Goal: Complete application form

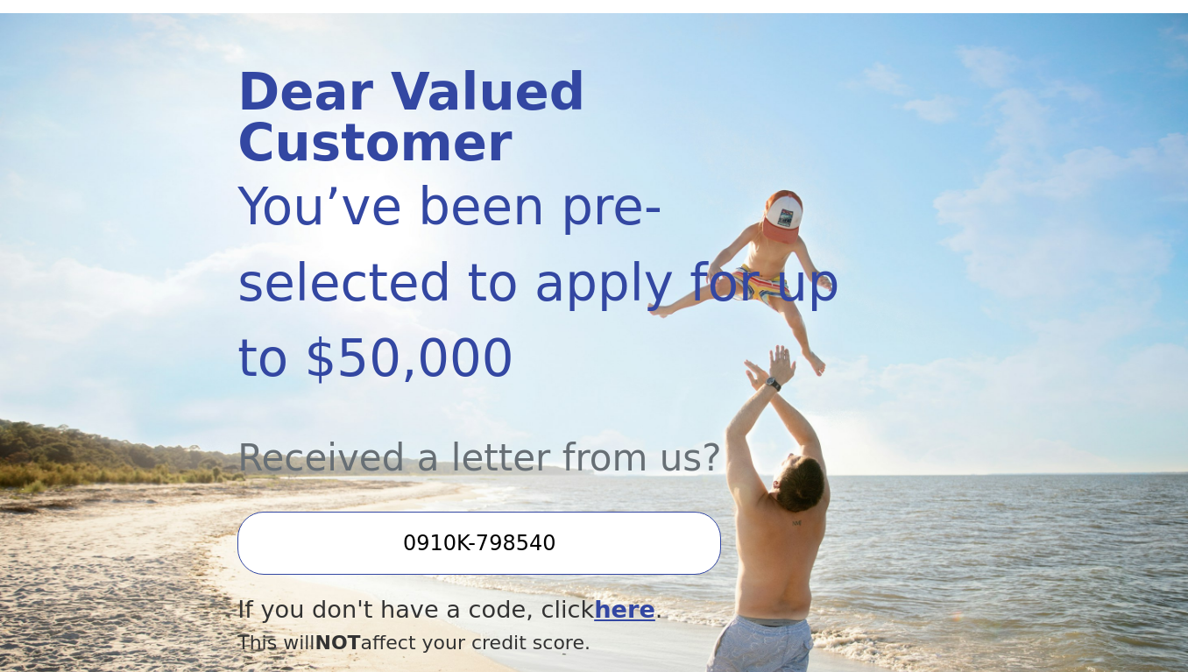
scroll to position [187, 0]
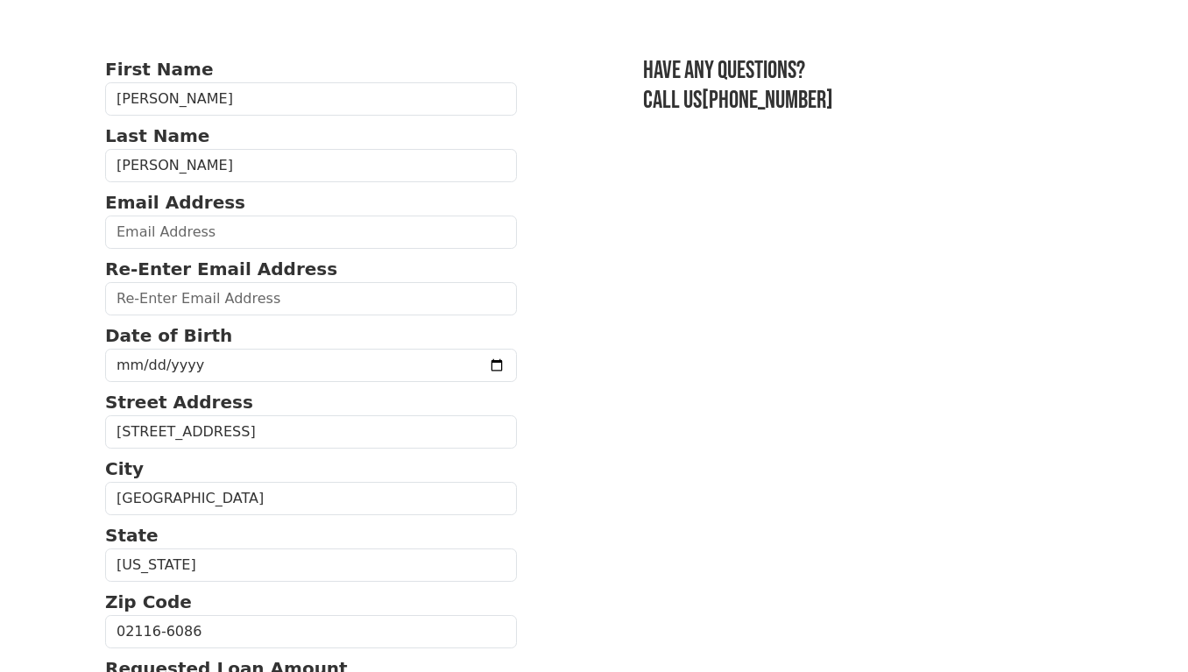
scroll to position [94, 0]
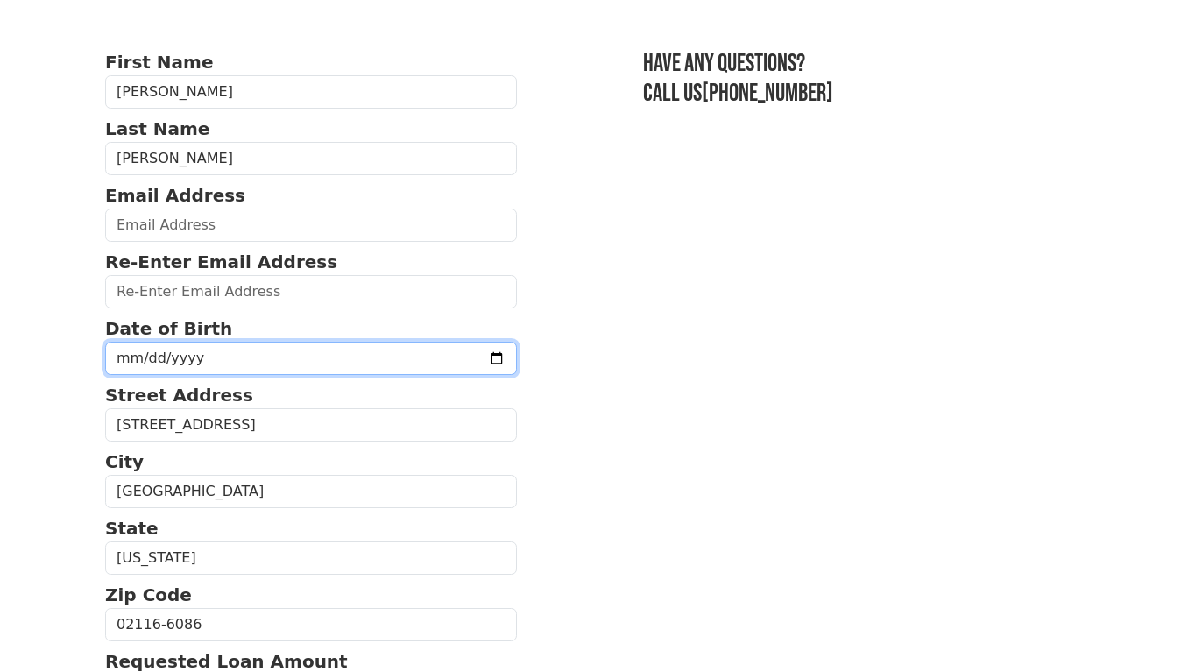
click at [120, 356] on input "date" at bounding box center [311, 358] width 412 height 33
type input "1993-01-14"
click at [315, 408] on p "Street Address" at bounding box center [311, 395] width 412 height 26
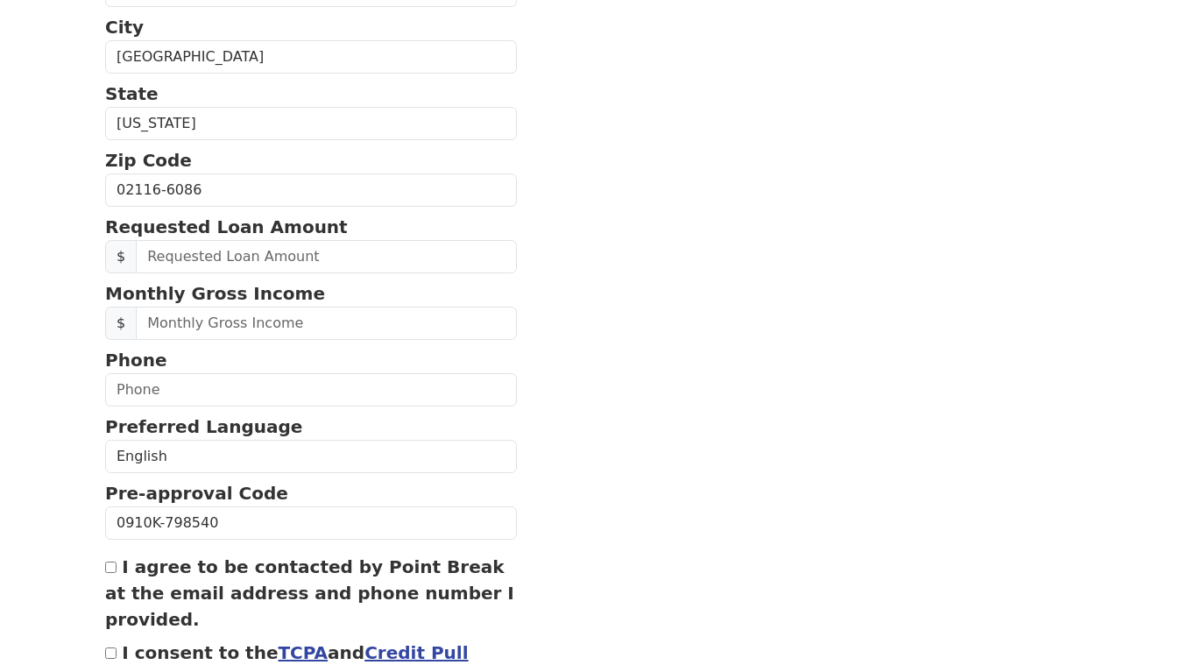
scroll to position [533, 0]
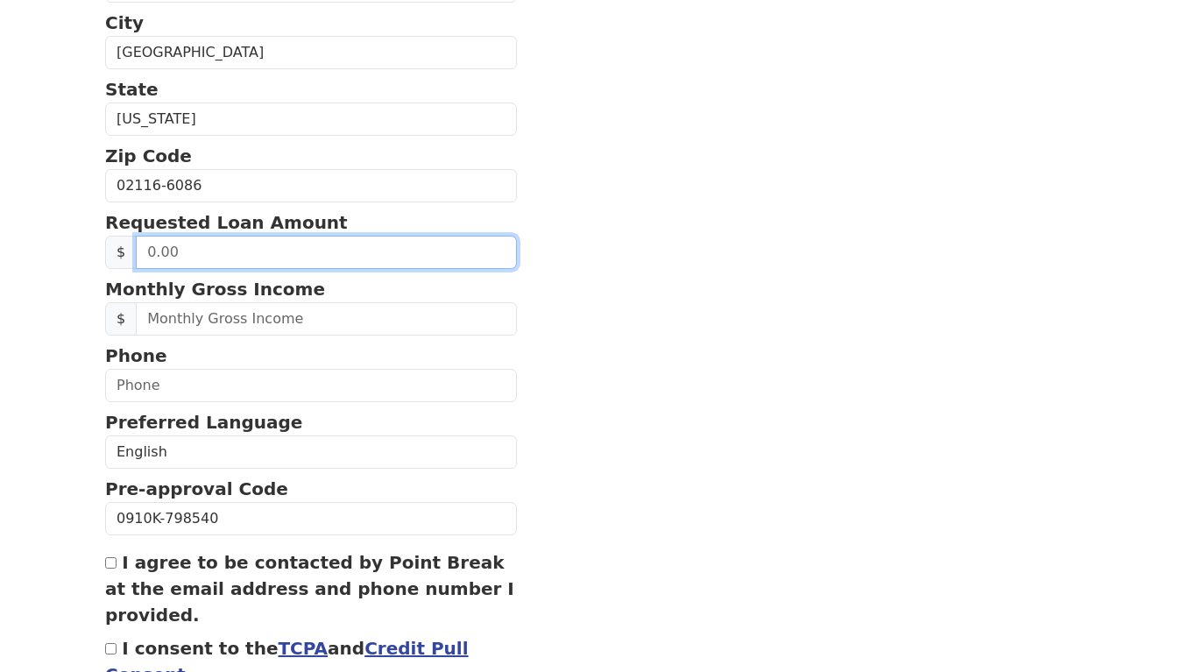
click at [193, 269] on input "text" at bounding box center [326, 252] width 381 height 33
type input "6,500.00"
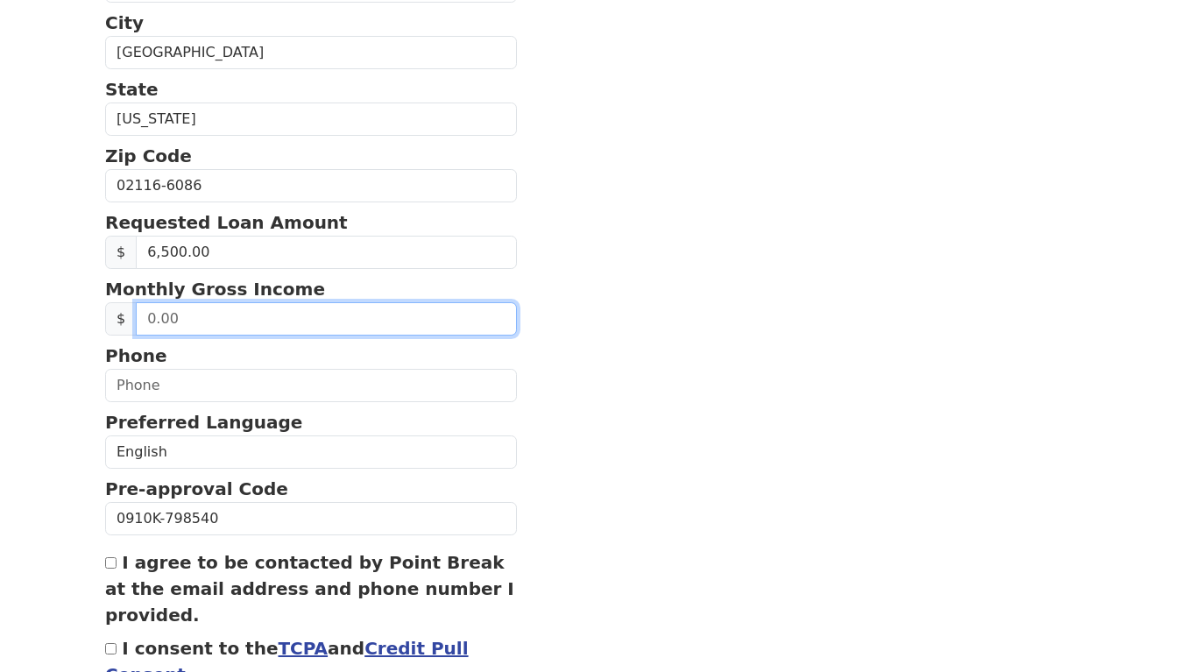
click at [187, 322] on input "text" at bounding box center [326, 318] width 381 height 33
type input "16,666.00"
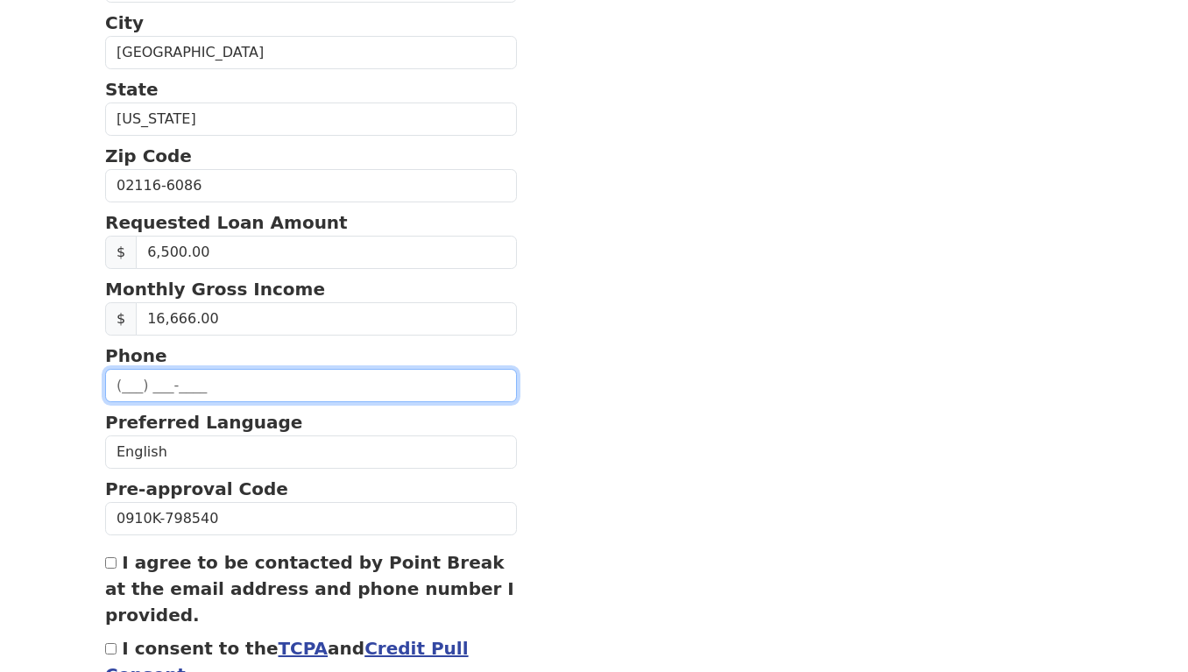
click at [121, 392] on input "text" at bounding box center [311, 385] width 412 height 33
type input "(651) 343-9720"
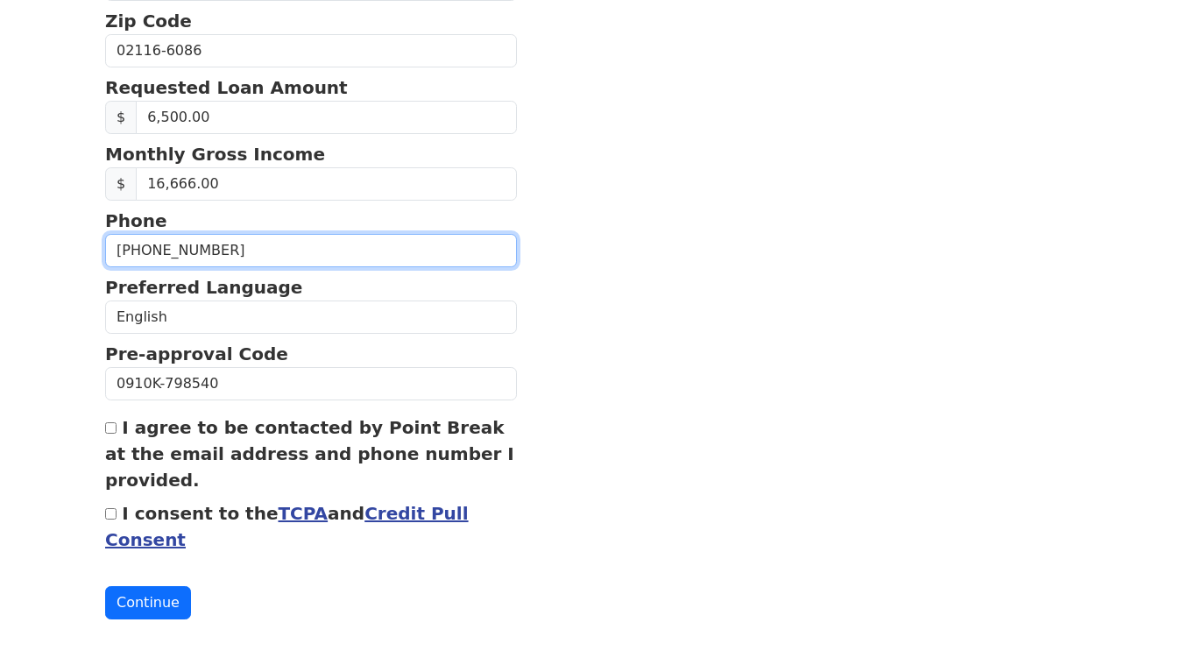
scroll to position [683, 0]
click at [110, 513] on input "I consent to the TCPA and Credit Pull Consent" at bounding box center [110, 513] width 11 height 11
checkbox input "true"
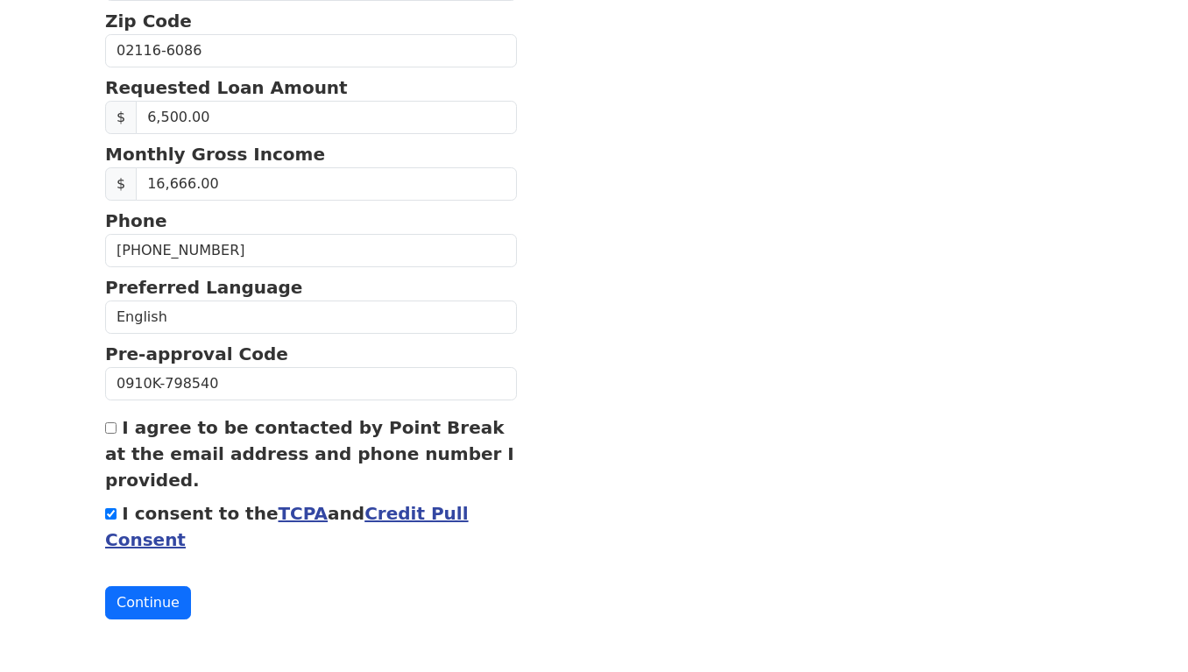
click at [106, 424] on input "I agree to be contacted by Point Break at the email address and phone number I …" at bounding box center [110, 427] width 11 height 11
checkbox input "true"
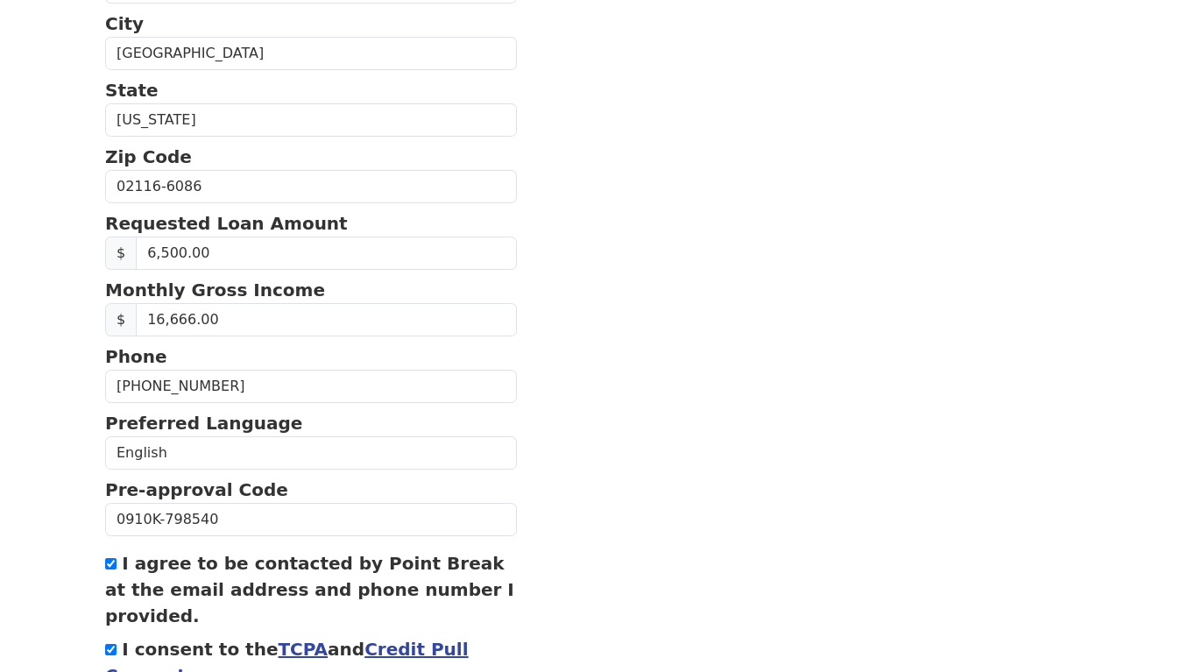
scroll to position [540, 0]
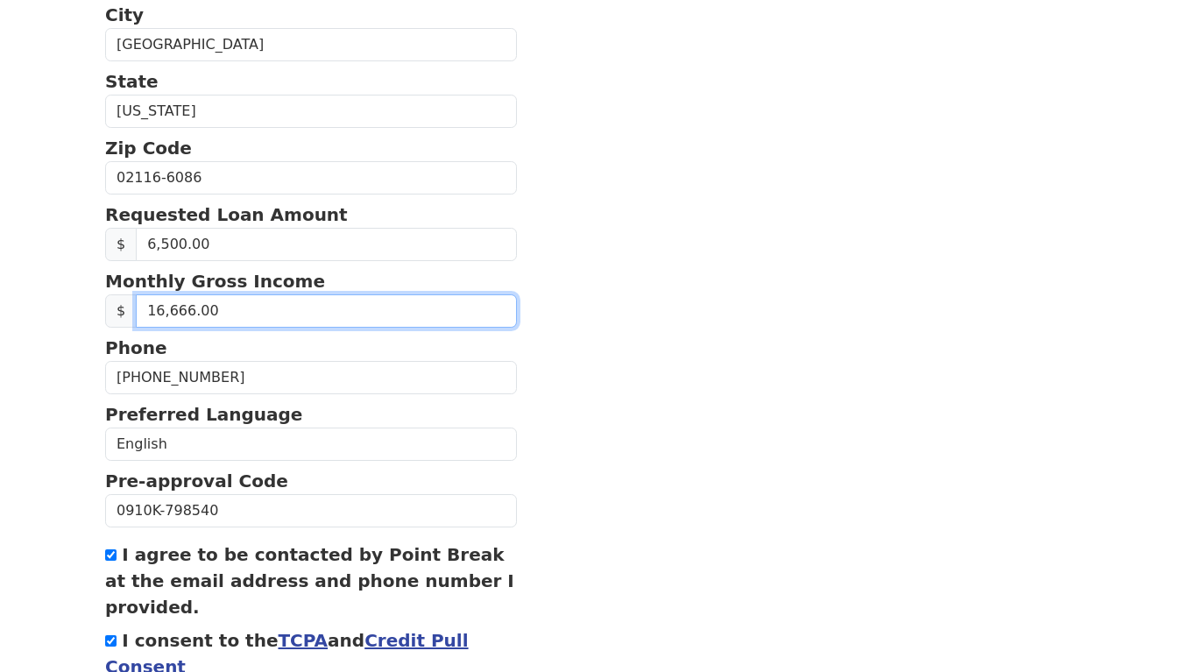
click at [173, 320] on input "16,666.00" at bounding box center [326, 310] width 381 height 33
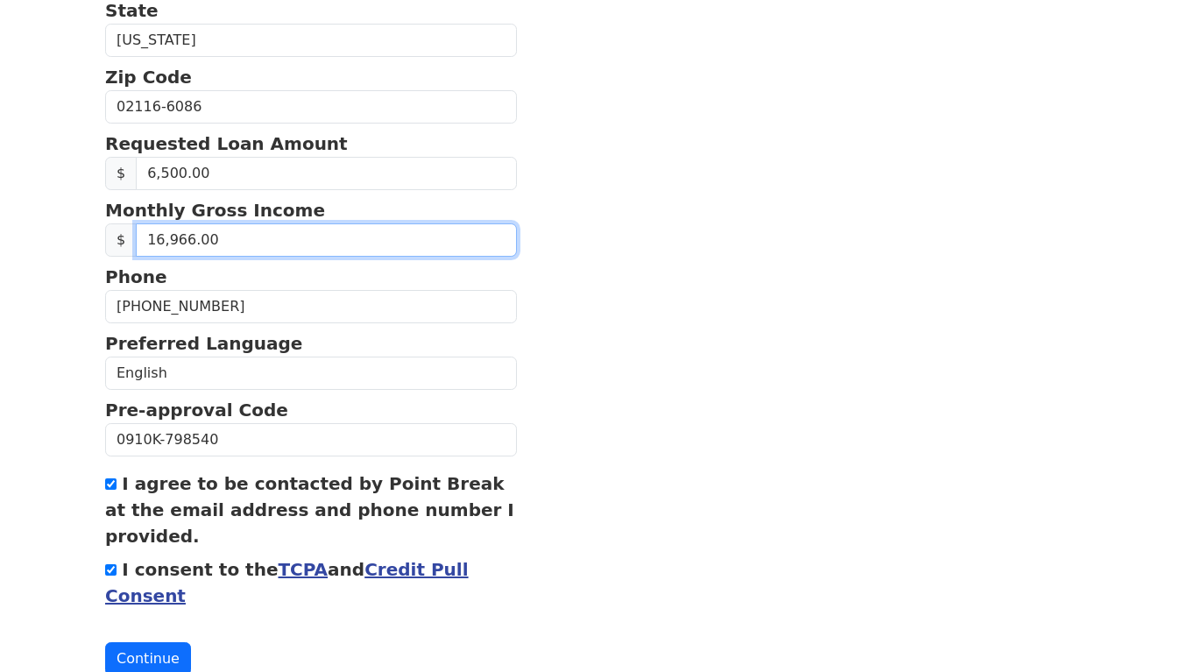
scroll to position [611, 0]
type input "18,333.00"
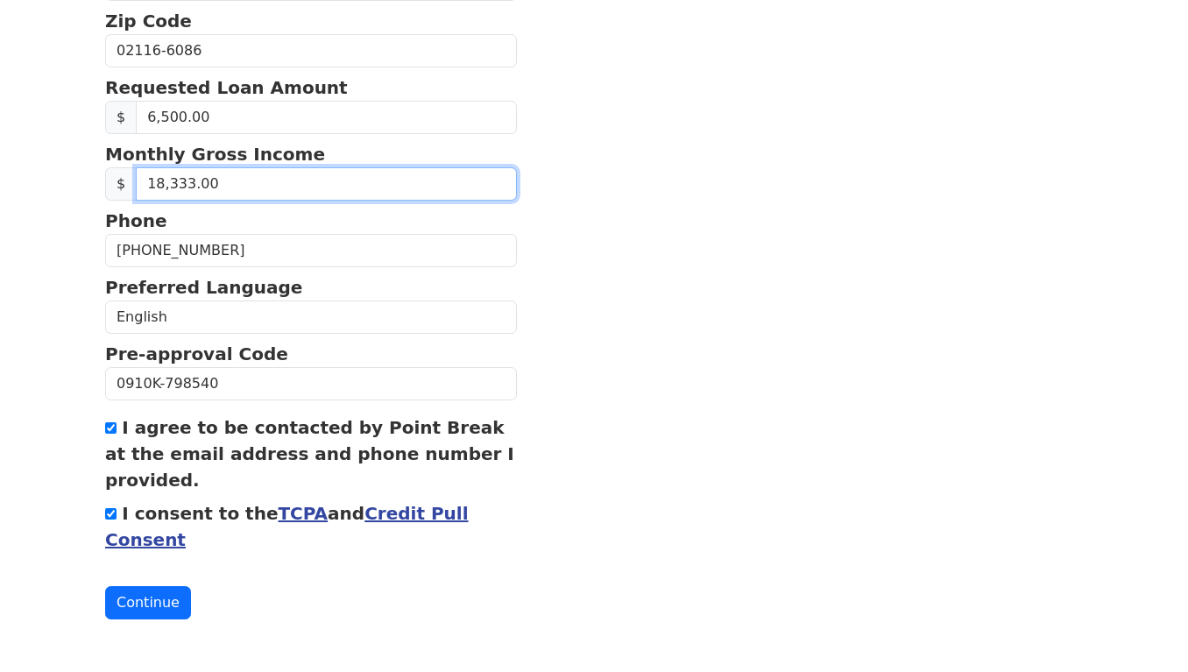
scroll to position [683, 0]
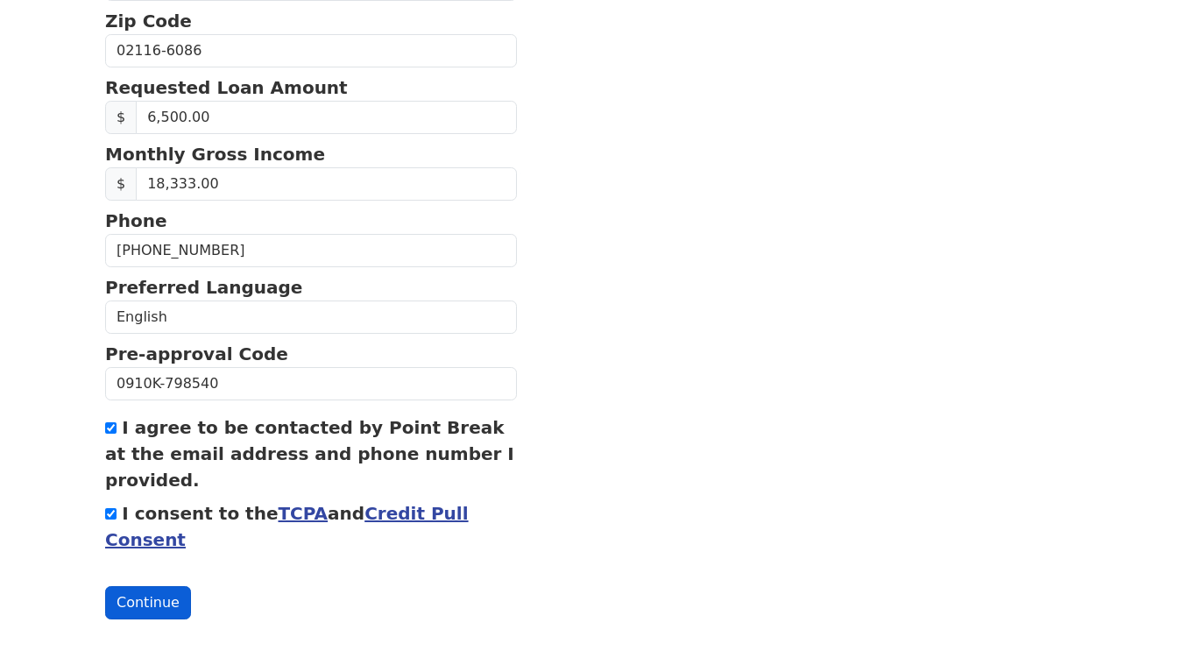
click at [153, 608] on button "Continue" at bounding box center [148, 602] width 86 height 33
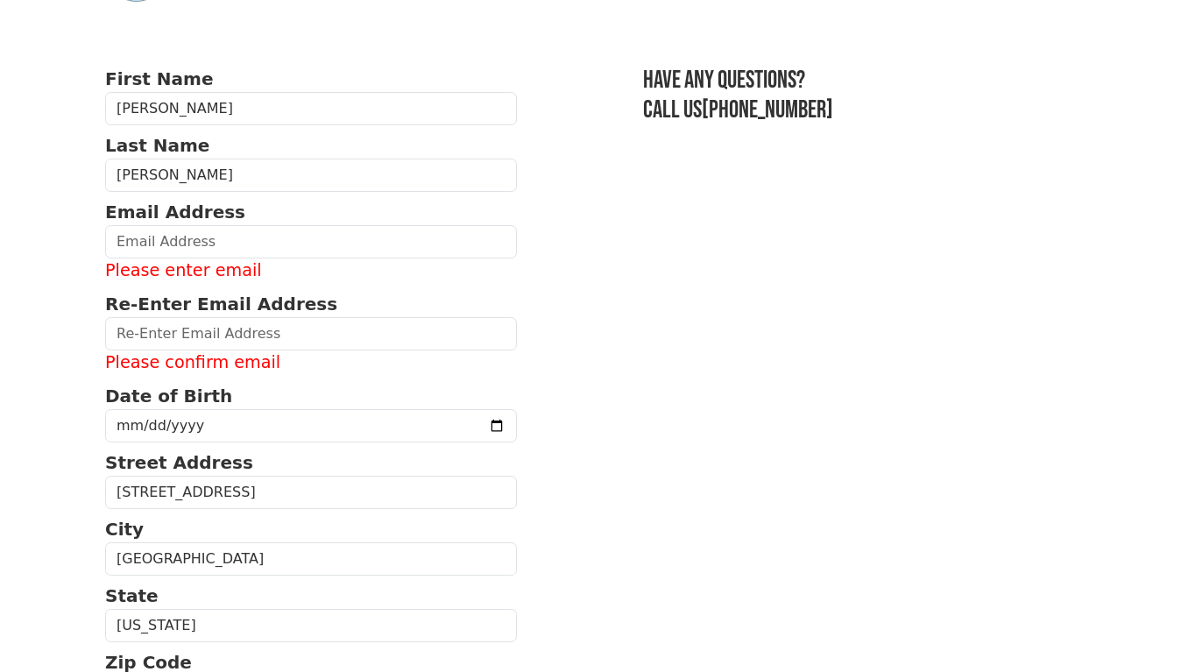
scroll to position [76, 0]
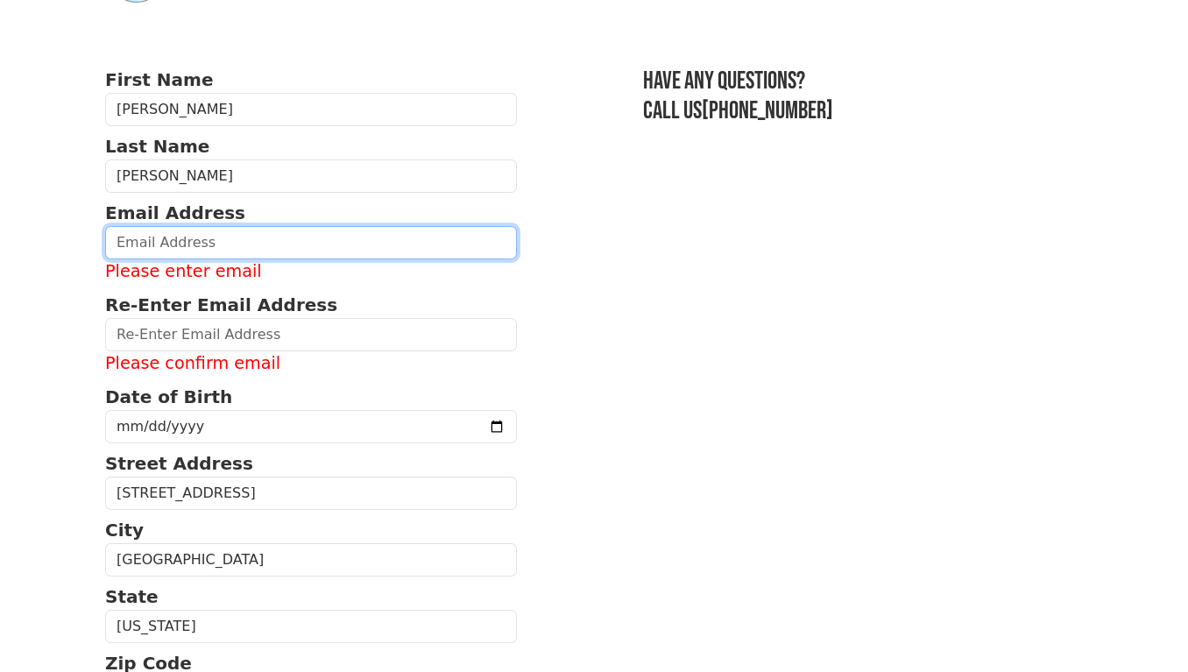
type input "hilmalecha11@gmail.com"
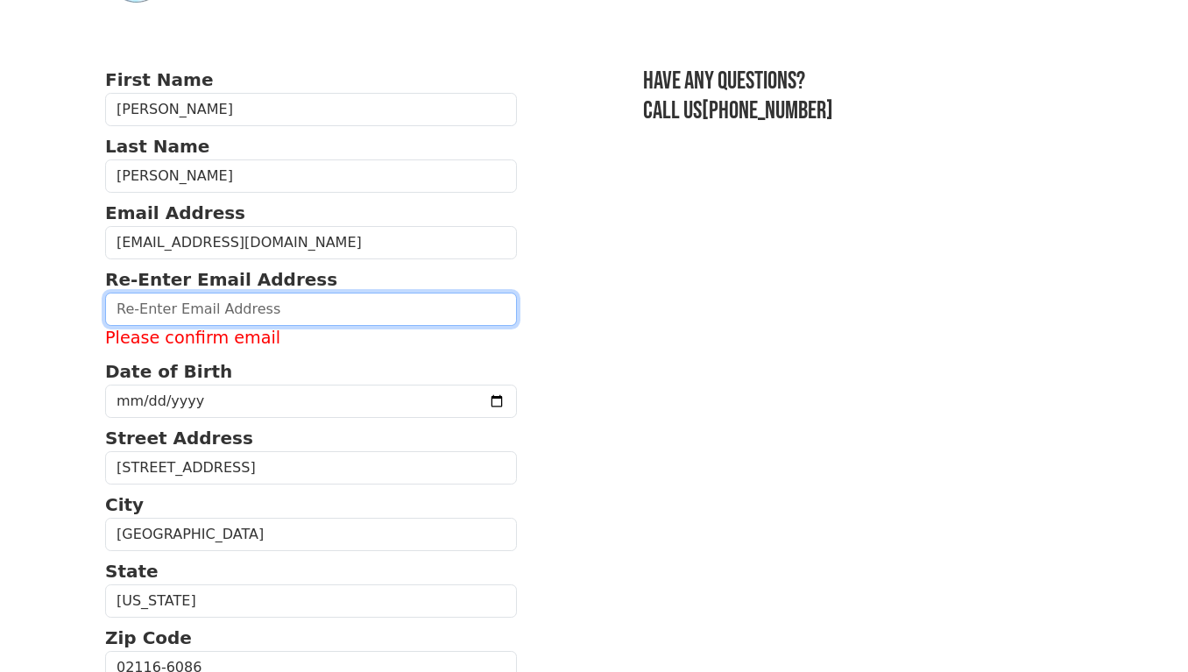
type input "hilmalecha11@gmail.com"
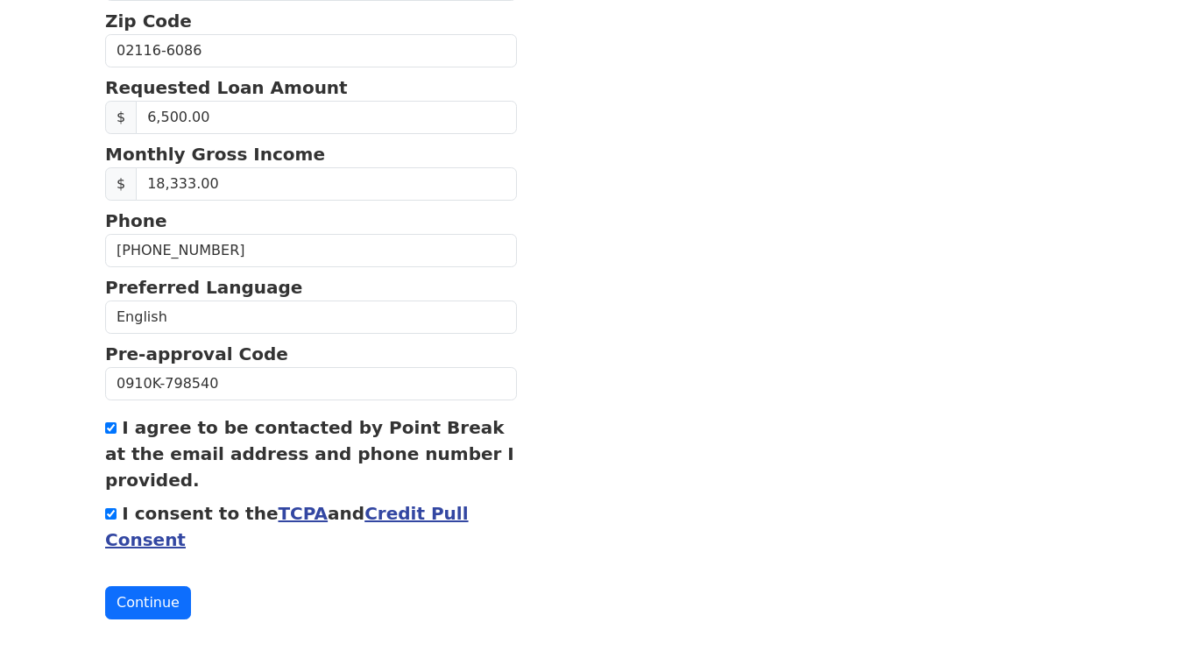
scroll to position [683, 0]
click at [161, 606] on button "Continue" at bounding box center [148, 602] width 86 height 33
